Goal: Information Seeking & Learning: Learn about a topic

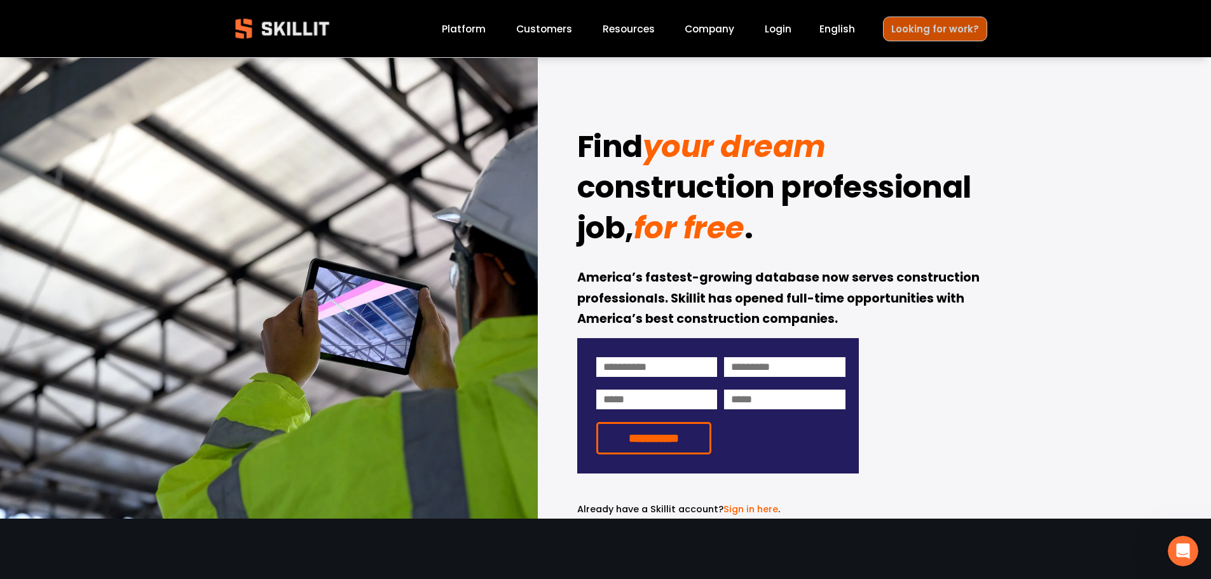
click at [949, 30] on link "Looking for work?" at bounding box center [935, 29] width 104 height 25
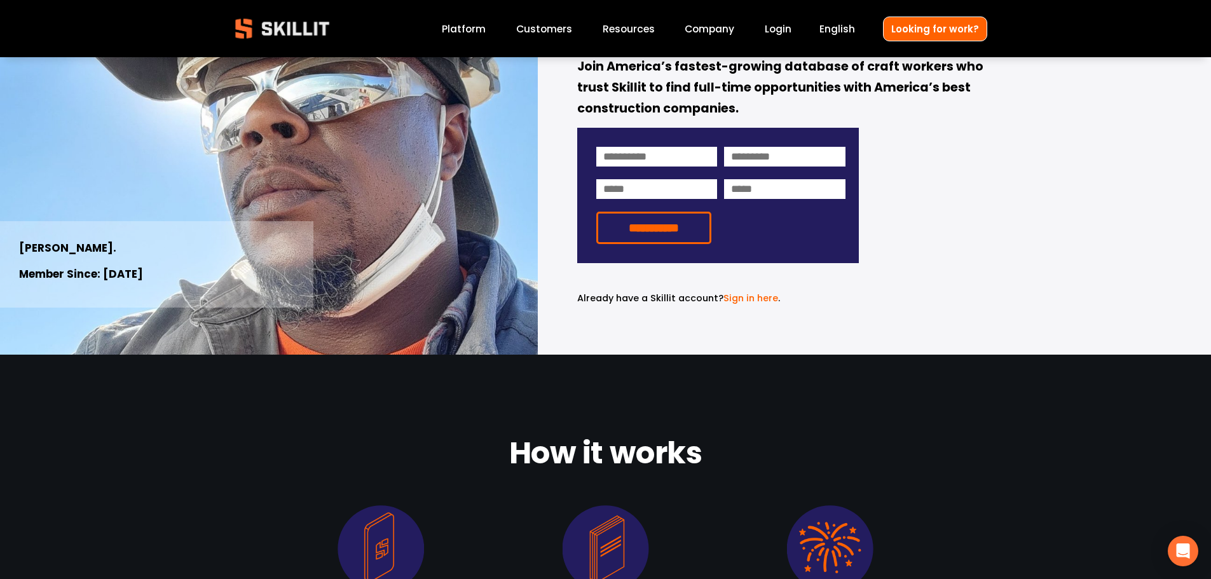
scroll to position [60, 0]
